Goal: Browse casually: Explore the website without a specific task or goal

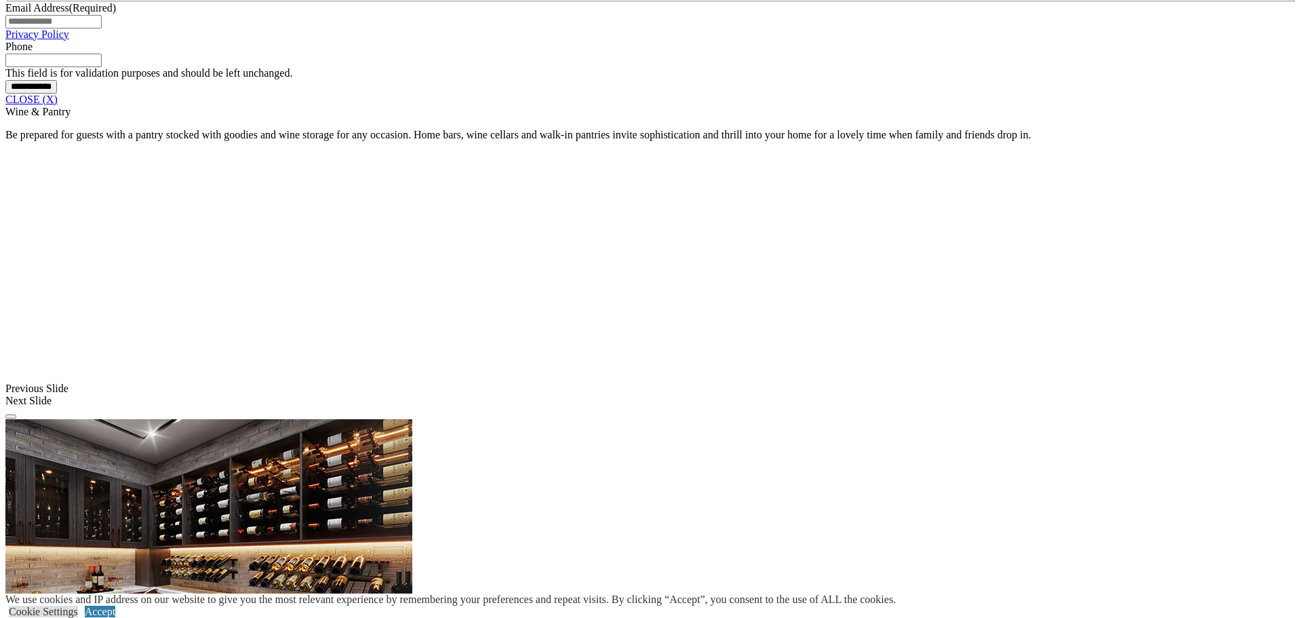
drag, startPoint x: 1047, startPoint y: 300, endPoint x: 727, endPoint y: 298, distance: 320.2
